Goal: Task Accomplishment & Management: Manage account settings

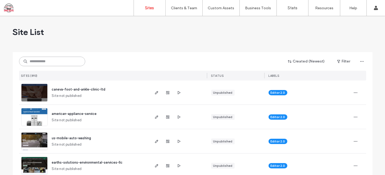
click at [49, 61] on input at bounding box center [52, 62] width 66 height 10
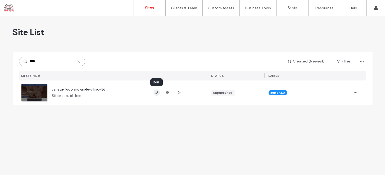
type input "****"
click at [156, 92] on use "button" at bounding box center [156, 92] width 3 height 3
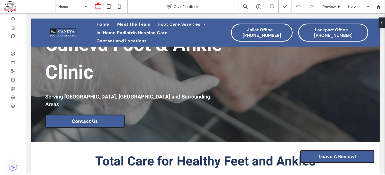
scroll to position [87, 0]
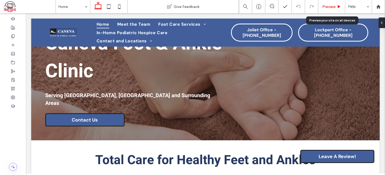
click at [327, 8] on span "Preview" at bounding box center [328, 6] width 13 height 4
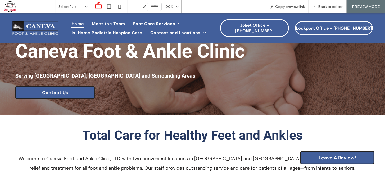
scroll to position [74, 0]
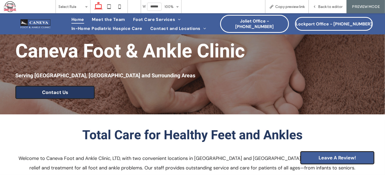
click at [69, 99] on link "Contact Us" at bounding box center [54, 91] width 79 height 13
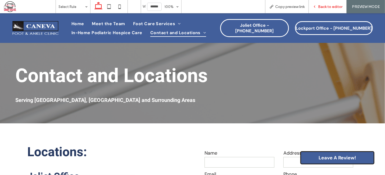
click at [321, 7] on span "Back to editor" at bounding box center [330, 6] width 24 height 4
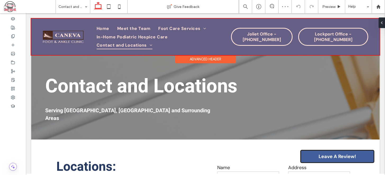
click at [258, 35] on div at bounding box center [205, 36] width 348 height 36
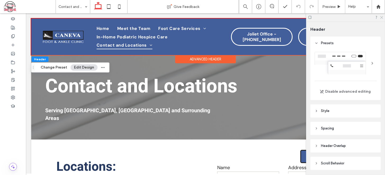
click at [381, 15] on icon at bounding box center [380, 16] width 3 height 3
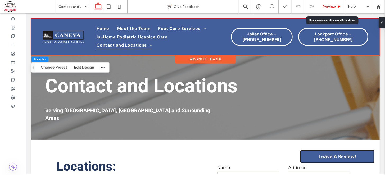
click at [326, 5] on span "Preview" at bounding box center [328, 6] width 13 height 4
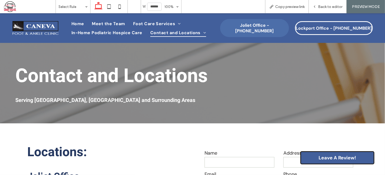
click at [246, 26] on span "Joliet Office - 815-741-0791" at bounding box center [254, 27] width 67 height 11
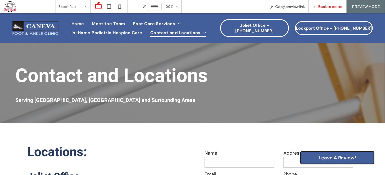
click at [325, 7] on span "Back to editor" at bounding box center [330, 6] width 24 height 4
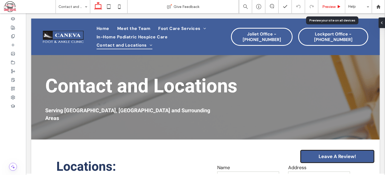
click at [330, 6] on span "Preview" at bounding box center [328, 6] width 13 height 4
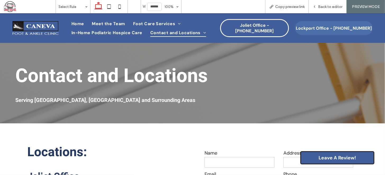
click at [321, 25] on span "Lockport Office - 815-838-6515" at bounding box center [334, 28] width 76 height 6
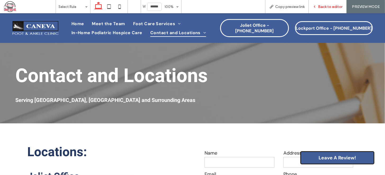
click at [321, 6] on span "Back to editor" at bounding box center [330, 6] width 24 height 4
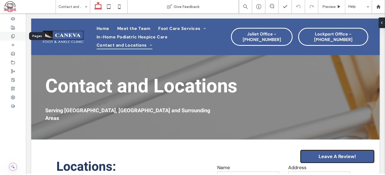
click at [12, 37] on icon at bounding box center [13, 36] width 4 height 4
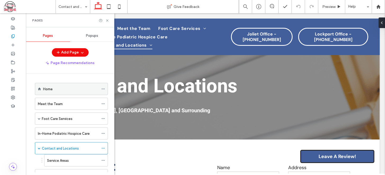
click at [103, 88] on icon at bounding box center [103, 89] width 4 height 4
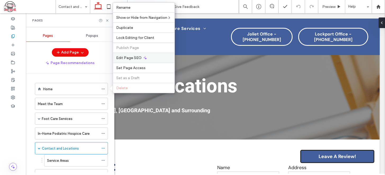
click at [128, 58] on span "Edit Page SEO" at bounding box center [128, 58] width 25 height 4
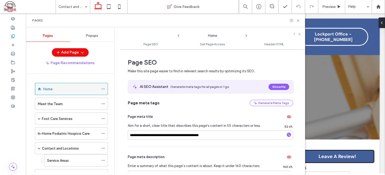
click at [76, 93] on div "Home" at bounding box center [71, 89] width 56 height 12
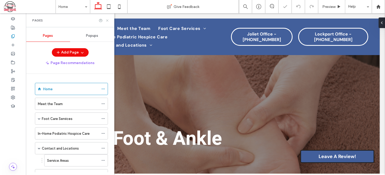
click at [106, 21] on icon at bounding box center [107, 21] width 4 height 4
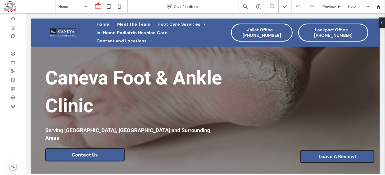
scroll to position [55, 0]
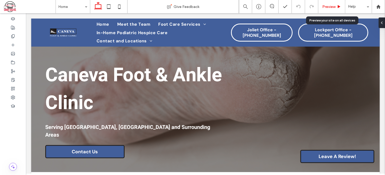
click at [329, 6] on span "Preview" at bounding box center [328, 6] width 13 height 4
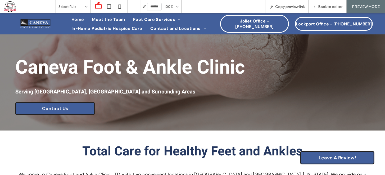
scroll to position [42, 0]
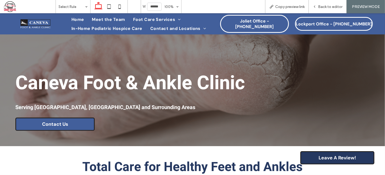
click at [332, 156] on span "Leave A Review!" at bounding box center [337, 157] width 38 height 6
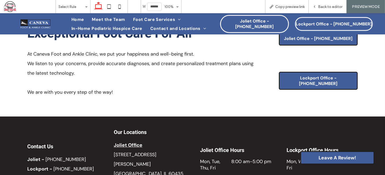
scroll to position [756, 0]
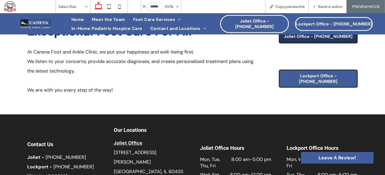
click at [315, 39] on span "Joliet Office - 815-741-0791" at bounding box center [318, 36] width 68 height 6
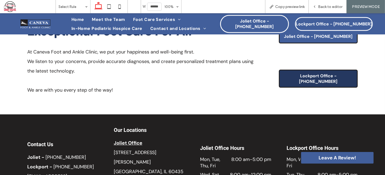
click at [309, 84] on span "Lockport Office - 815-838-6515" at bounding box center [317, 78] width 73 height 11
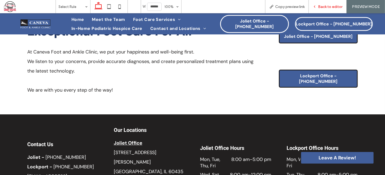
click at [316, 8] on icon at bounding box center [314, 7] width 4 height 4
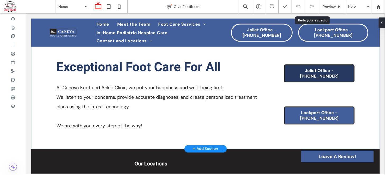
scroll to position [749, 0]
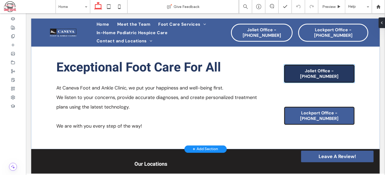
click at [306, 64] on link "Joliet Office - 815-741-0791" at bounding box center [319, 73] width 70 height 18
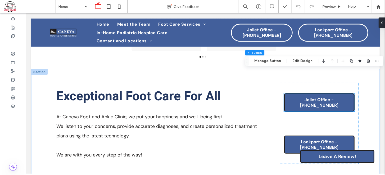
scroll to position [719, 0]
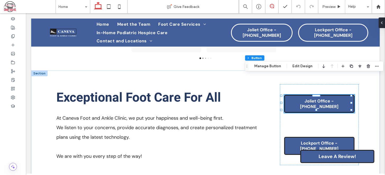
click at [272, 8] on icon at bounding box center [272, 6] width 4 height 4
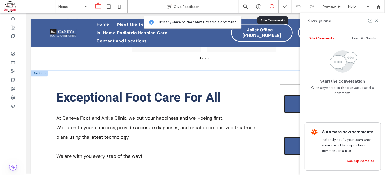
click at [279, 90] on div "Joliet Office - 815-741-0791 Lockport Office - 815-838-6515" at bounding box center [318, 124] width 79 height 81
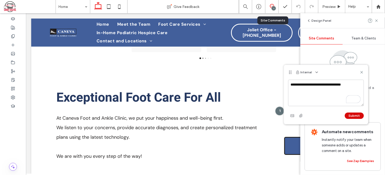
type textarea "**********"
click at [348, 115] on button "Submit" at bounding box center [353, 115] width 19 height 6
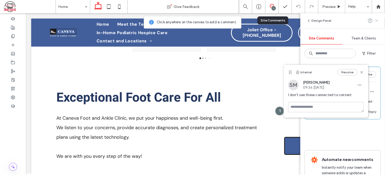
click at [375, 21] on icon at bounding box center [376, 21] width 4 height 4
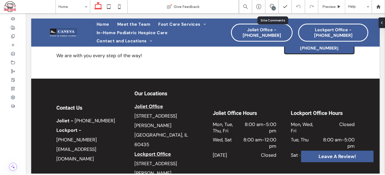
scroll to position [821, 0]
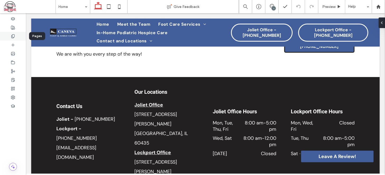
click at [14, 37] on icon at bounding box center [13, 36] width 4 height 4
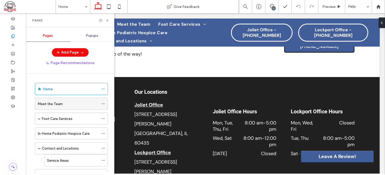
click at [75, 101] on div "Meet the Team" at bounding box center [68, 104] width 61 height 6
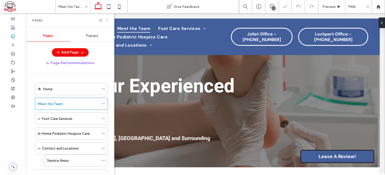
click at [105, 21] on icon at bounding box center [107, 21] width 4 height 4
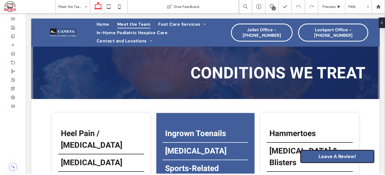
scroll to position [1151, 0]
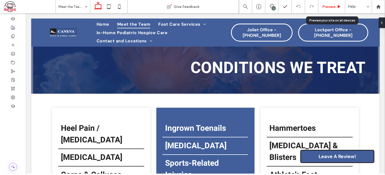
click at [330, 6] on span "Preview" at bounding box center [328, 6] width 13 height 4
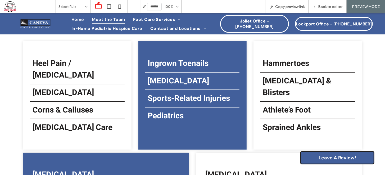
scroll to position [1109, 0]
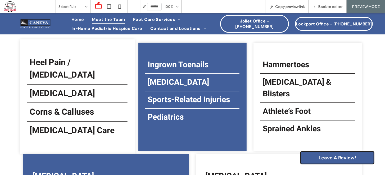
click at [86, 77] on h4 "Heel Pain / Plantar Fasciitis" at bounding box center [77, 68] width 95 height 25
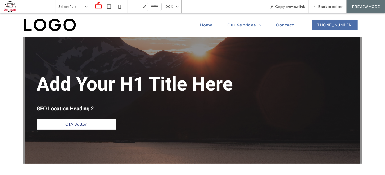
scroll to position [0, 0]
click at [316, 5] on icon at bounding box center [314, 7] width 4 height 4
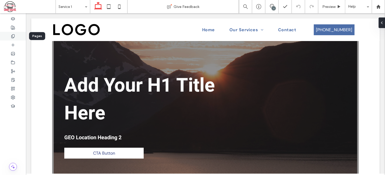
click at [12, 36] on icon at bounding box center [13, 36] width 4 height 4
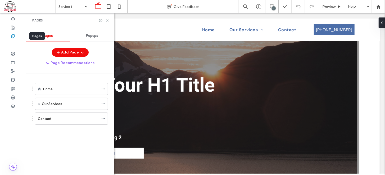
click at [12, 36] on icon at bounding box center [13, 36] width 4 height 4
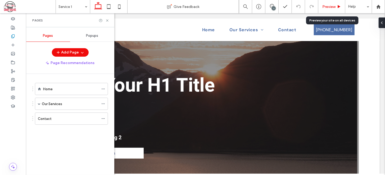
click at [329, 6] on span "Preview" at bounding box center [328, 6] width 13 height 4
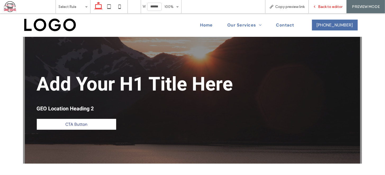
click at [318, 4] on div "Back to editor" at bounding box center [328, 6] width 38 height 13
click at [324, 8] on span "Back to editor" at bounding box center [330, 6] width 24 height 4
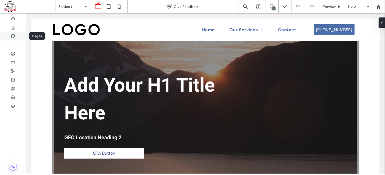
click at [13, 36] on icon at bounding box center [13, 36] width 4 height 4
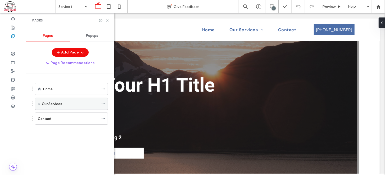
click at [75, 101] on div "Our Services" at bounding box center [70, 104] width 57 height 6
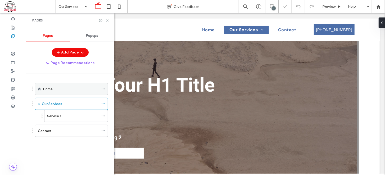
click at [56, 90] on div "Home" at bounding box center [71, 89] width 56 height 6
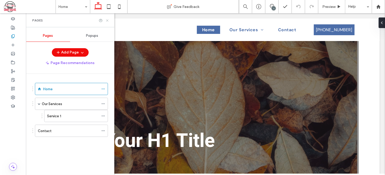
click at [106, 21] on icon at bounding box center [107, 21] width 4 height 4
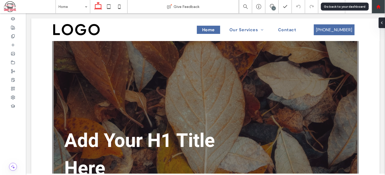
click at [379, 6] on use at bounding box center [378, 6] width 4 height 4
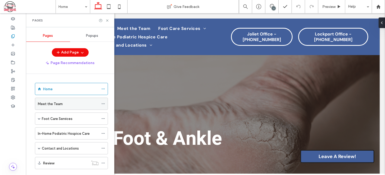
click at [74, 104] on div "Meet the Team" at bounding box center [68, 104] width 61 height 6
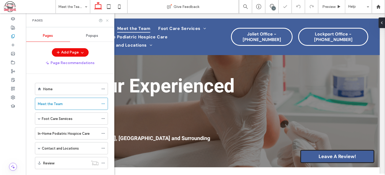
click at [106, 22] on icon at bounding box center [107, 21] width 4 height 4
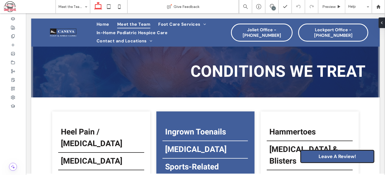
scroll to position [1161, 0]
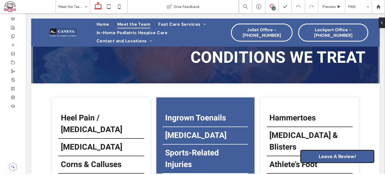
drag, startPoint x: 271, startPoint y: 4, endPoint x: 221, endPoint y: 3, distance: 49.7
click at [271, 4] on use at bounding box center [272, 6] width 4 height 4
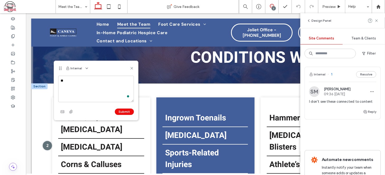
type textarea "*"
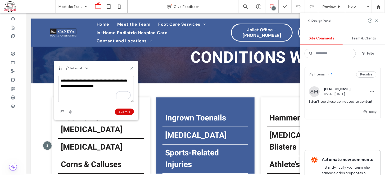
type textarea "**********"
click at [120, 109] on button "Submit" at bounding box center [124, 111] width 19 height 6
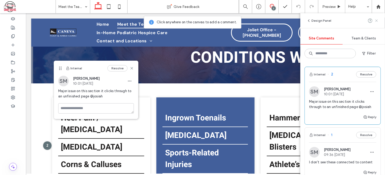
click at [376, 21] on icon at bounding box center [376, 21] width 4 height 4
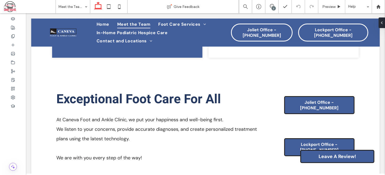
scroll to position [1405, 0]
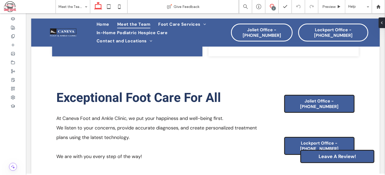
click at [270, 4] on icon at bounding box center [272, 6] width 4 height 4
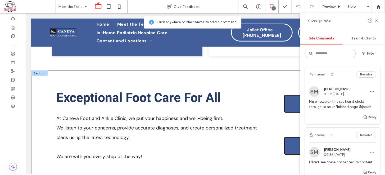
click at [276, 84] on div "Exceptional Foot Care For All At Caneva Foot and Ankle Clinic, we put your happ…" at bounding box center [205, 124] width 348 height 109
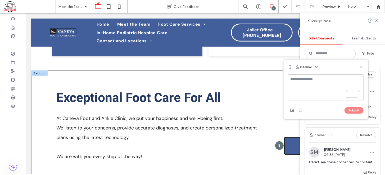
click at [276, 141] on div at bounding box center [278, 145] width 9 height 9
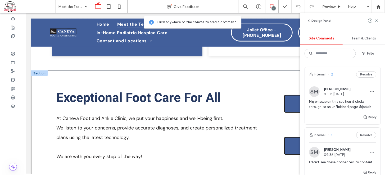
click at [276, 84] on div "Exceptional Foot Care For All At Caneva Foot and Ankle Clinic, we put your happ…" at bounding box center [205, 124] width 348 height 109
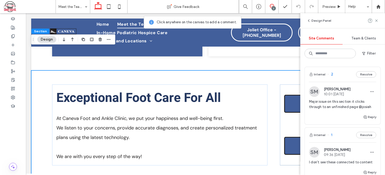
type input "**"
type input "*"
click at [280, 95] on div "Joliet Office - 815-741-0791 Lockport Office - 815-838-6515" at bounding box center [318, 124] width 79 height 81
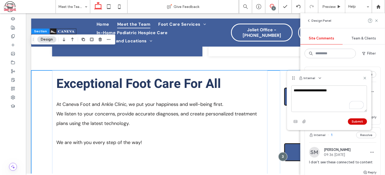
type textarea "**********"
click at [355, 119] on button "Submit" at bounding box center [357, 121] width 19 height 6
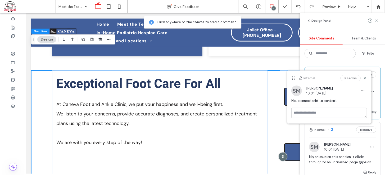
click at [376, 20] on use at bounding box center [376, 20] width 2 height 2
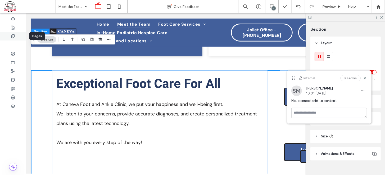
click at [12, 36] on use at bounding box center [12, 35] width 3 height 3
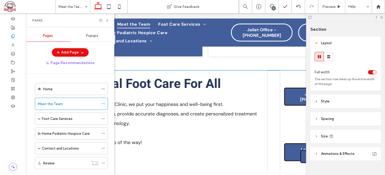
scroll to position [9, 0]
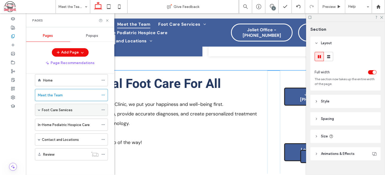
click at [75, 108] on div "Foot Care Services" at bounding box center [70, 110] width 57 height 6
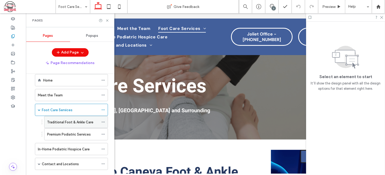
click at [77, 120] on label "Traditional Foot & Ankle Care" at bounding box center [70, 121] width 46 height 9
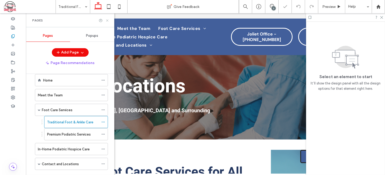
click at [107, 19] on icon at bounding box center [107, 21] width 4 height 4
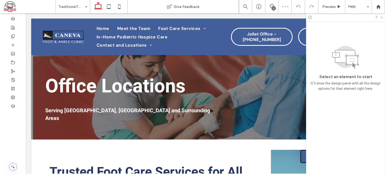
click at [382, 17] on icon at bounding box center [380, 16] width 3 height 3
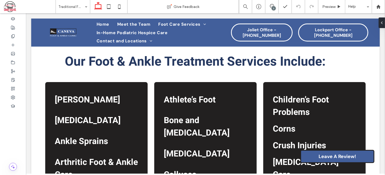
scroll to position [245, 0]
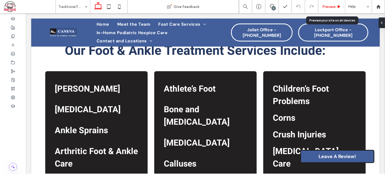
click at [328, 5] on span "Preview" at bounding box center [328, 6] width 13 height 4
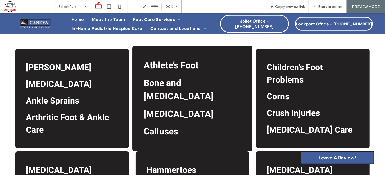
scroll to position [236, 0]
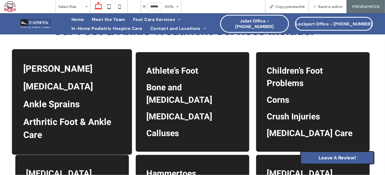
click at [97, 111] on div "Achilles Tendon Ankle Instability Ankle Sprains Arthritic Foot & Ankle Care" at bounding box center [72, 101] width 120 height 105
click at [72, 75] on span "Achilles Tendon" at bounding box center [57, 68] width 69 height 13
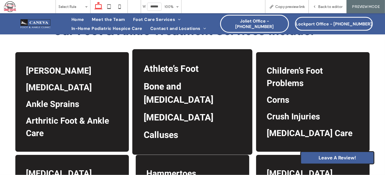
click at [187, 106] on span "Bone and Heel Spurs" at bounding box center [179, 93] width 70 height 26
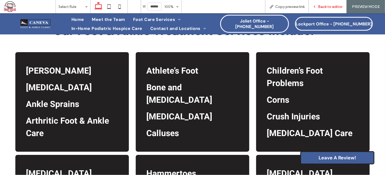
click at [316, 6] on icon at bounding box center [314, 7] width 4 height 4
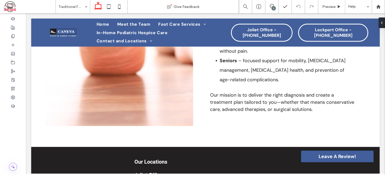
scroll to position [704, 0]
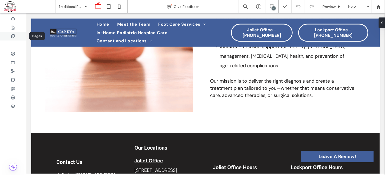
click at [13, 36] on icon at bounding box center [13, 36] width 4 height 4
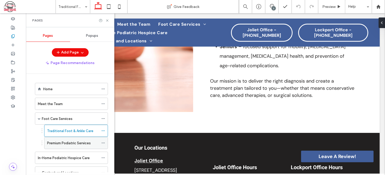
click at [65, 140] on label "Premium Podiatric Services" at bounding box center [69, 142] width 44 height 9
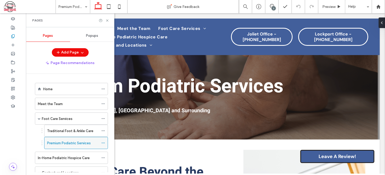
click at [79, 141] on label "Premium Podiatric Services" at bounding box center [69, 142] width 44 height 9
click at [107, 21] on icon at bounding box center [107, 21] width 4 height 4
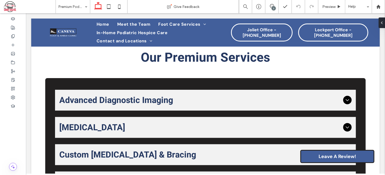
scroll to position [298, 0]
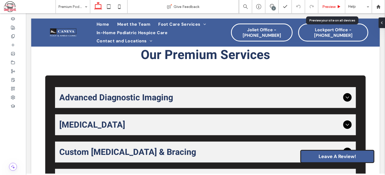
click at [332, 7] on span "Preview" at bounding box center [328, 6] width 13 height 4
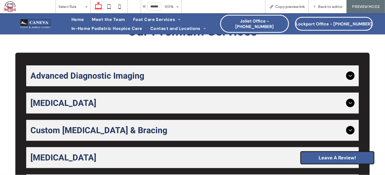
scroll to position [290, 0]
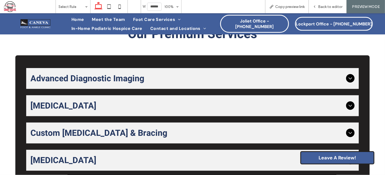
click at [347, 81] on icon at bounding box center [350, 78] width 6 height 6
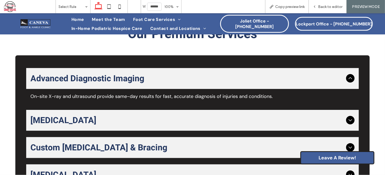
click at [347, 123] on icon at bounding box center [350, 120] width 6 height 6
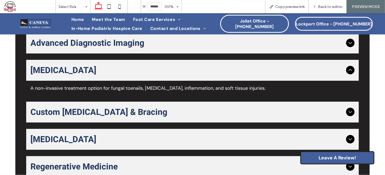
scroll to position [353, 0]
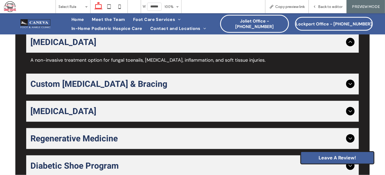
click at [348, 85] on icon at bounding box center [349, 84] width 3 height 2
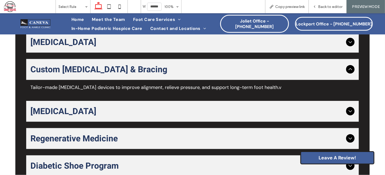
click at [348, 112] on icon at bounding box center [349, 111] width 3 height 2
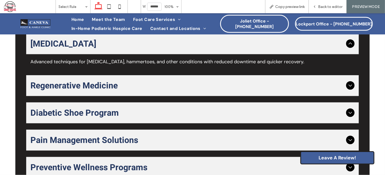
scroll to position [420, 0]
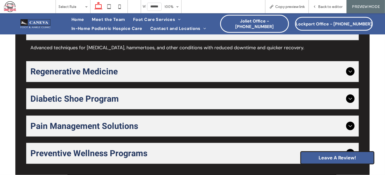
click at [348, 74] on icon at bounding box center [350, 71] width 6 height 6
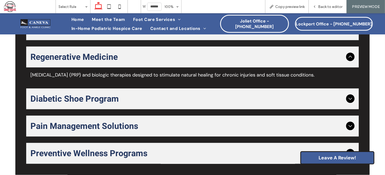
click at [348, 100] on icon at bounding box center [349, 99] width 3 height 2
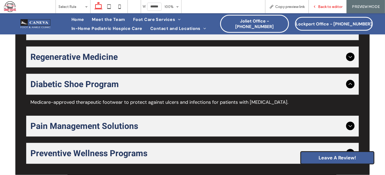
click at [323, 7] on span "Back to editor" at bounding box center [330, 6] width 24 height 4
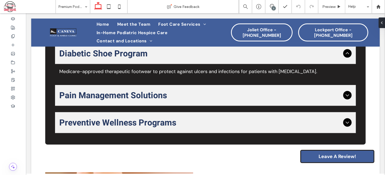
scroll to position [481, 0]
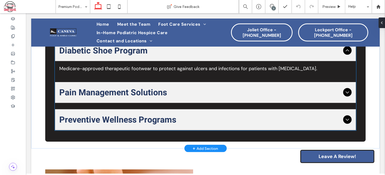
click at [344, 89] on icon at bounding box center [347, 92] width 6 height 6
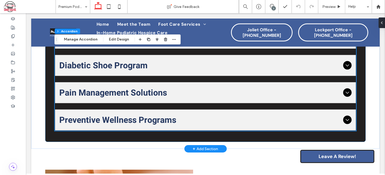
scroll to position [496, 0]
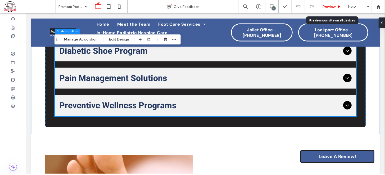
click at [330, 8] on span "Preview" at bounding box center [328, 6] width 13 height 4
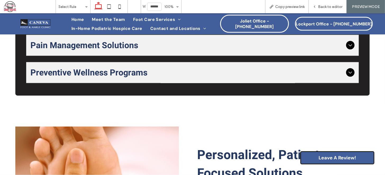
scroll to position [470, 0]
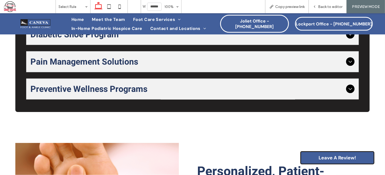
click at [347, 65] on icon at bounding box center [350, 61] width 6 height 6
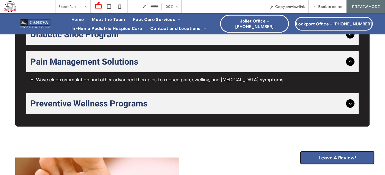
click at [348, 104] on icon at bounding box center [349, 103] width 3 height 2
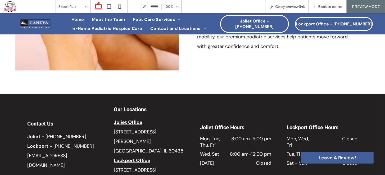
scroll to position [738, 0]
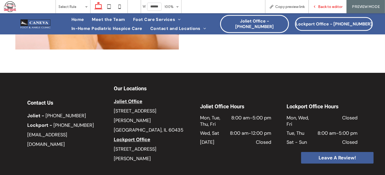
click at [321, 4] on div "Back to editor" at bounding box center [328, 6] width 38 height 13
click at [328, 4] on div "Back to editor" at bounding box center [328, 6] width 38 height 13
click at [316, 7] on icon at bounding box center [314, 7] width 4 height 4
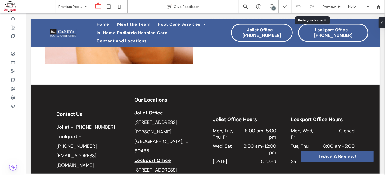
scroll to position [745, 0]
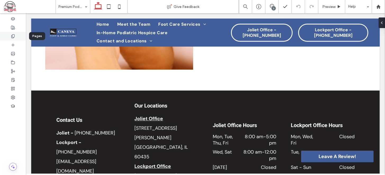
click at [10, 36] on div at bounding box center [13, 36] width 26 height 9
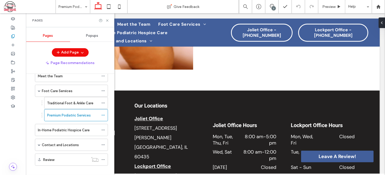
scroll to position [33, 0]
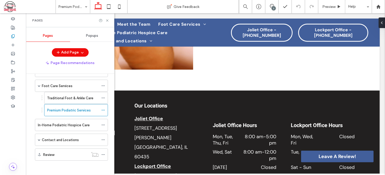
drag, startPoint x: 112, startPoint y: 113, endPoint x: 89, endPoint y: 134, distance: 30.9
click at [74, 125] on label "In-Home Podiatric Hospice Care" at bounding box center [64, 124] width 52 height 9
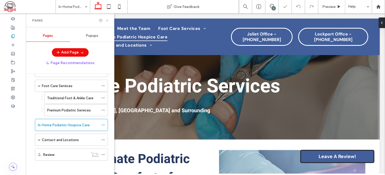
click at [107, 20] on icon at bounding box center [107, 21] width 4 height 4
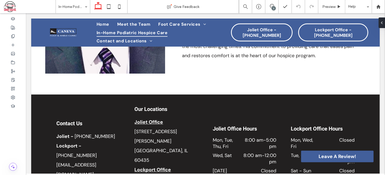
scroll to position [615, 0]
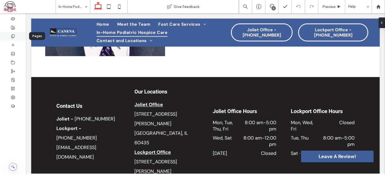
click at [14, 36] on icon at bounding box center [13, 36] width 4 height 4
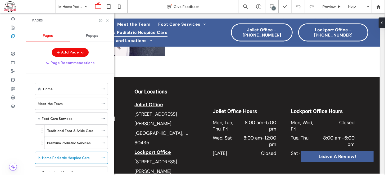
scroll to position [33, 0]
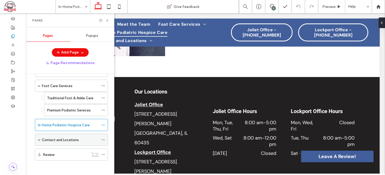
click at [74, 138] on label "Contact and Locations" at bounding box center [60, 139] width 37 height 9
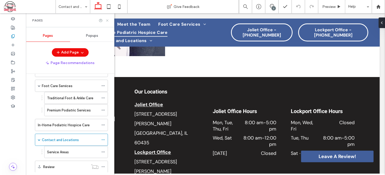
click at [107, 20] on icon at bounding box center [107, 21] width 4 height 4
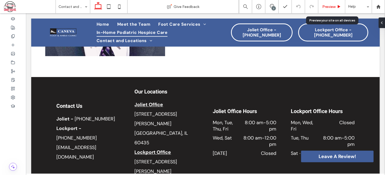
click at [326, 6] on span "Preview" at bounding box center [328, 6] width 13 height 4
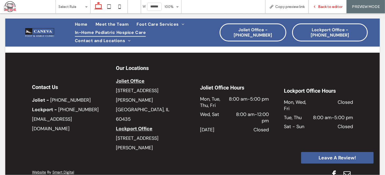
click at [316, 7] on icon at bounding box center [314, 7] width 4 height 4
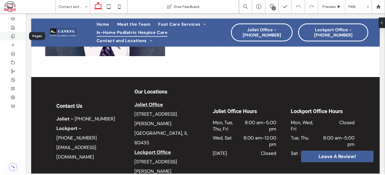
click at [14, 36] on icon at bounding box center [13, 36] width 4 height 4
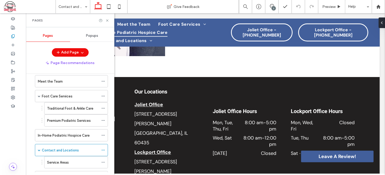
scroll to position [45, 0]
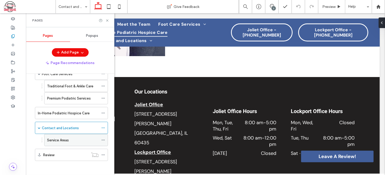
click at [73, 137] on div "Service Areas" at bounding box center [73, 140] width 52 height 6
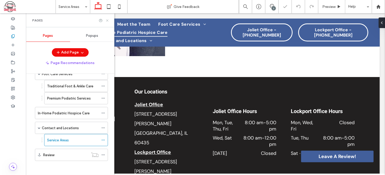
click at [107, 21] on use at bounding box center [107, 20] width 2 height 2
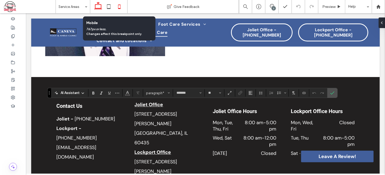
click at [119, 7] on icon at bounding box center [119, 6] width 11 height 11
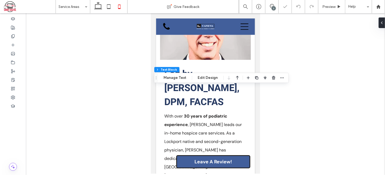
click at [310, 73] on div at bounding box center [205, 93] width 359 height 160
click at [332, 105] on div at bounding box center [205, 93] width 359 height 160
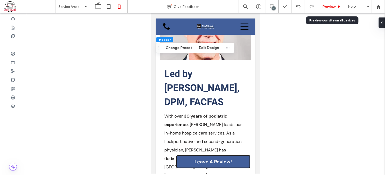
click at [329, 7] on span "Preview" at bounding box center [328, 6] width 13 height 4
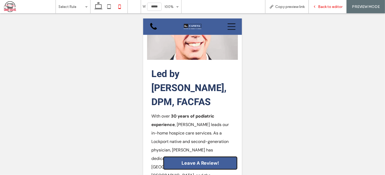
click at [319, 5] on span "Back to editor" at bounding box center [330, 6] width 24 height 4
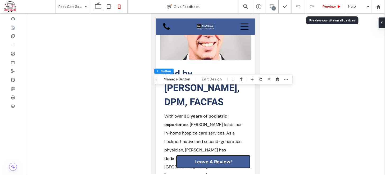
click at [330, 8] on span "Preview" at bounding box center [328, 6] width 13 height 4
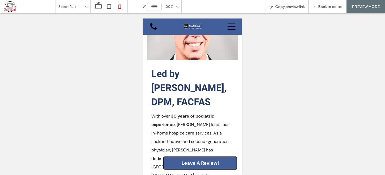
click at [330, 8] on span "Back to editor" at bounding box center [330, 6] width 24 height 4
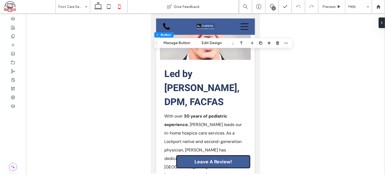
type input "*"
click at [317, 73] on div at bounding box center [205, 93] width 359 height 160
click at [271, 5] on icon at bounding box center [272, 6] width 4 height 4
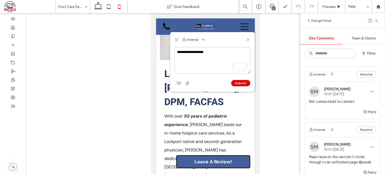
type textarea "**********"
click at [244, 84] on button "Submit" at bounding box center [240, 83] width 19 height 6
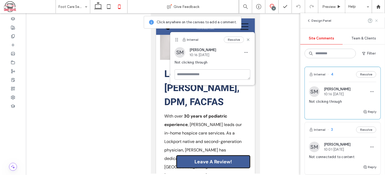
click at [377, 20] on use at bounding box center [376, 20] width 2 height 2
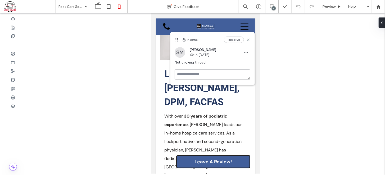
click at [297, 85] on div at bounding box center [205, 93] width 359 height 160
click at [249, 39] on use at bounding box center [248, 40] width 2 height 2
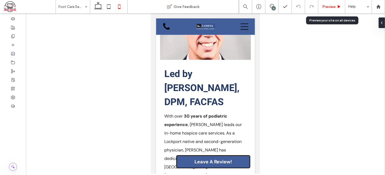
click at [328, 4] on div "Preview" at bounding box center [331, 6] width 27 height 13
click at [332, 5] on span "Preview" at bounding box center [328, 6] width 13 height 4
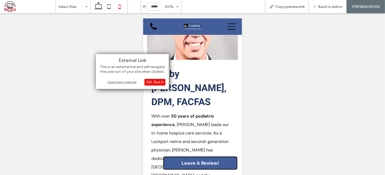
click at [128, 82] on div "Open link in new tab" at bounding box center [132, 82] width 66 height 6
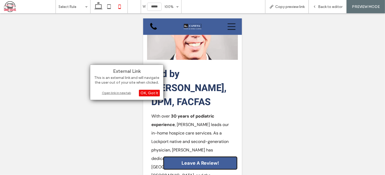
click at [126, 94] on div "Open link in new tab" at bounding box center [127, 93] width 66 height 6
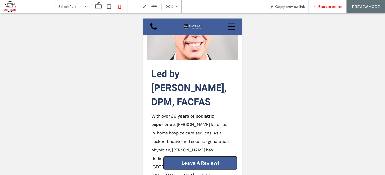
click at [323, 6] on span "Back to editor" at bounding box center [330, 6] width 24 height 4
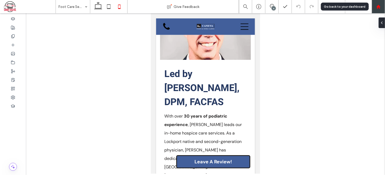
click at [379, 8] on use at bounding box center [378, 6] width 4 height 4
